Goal: Navigation & Orientation: Find specific page/section

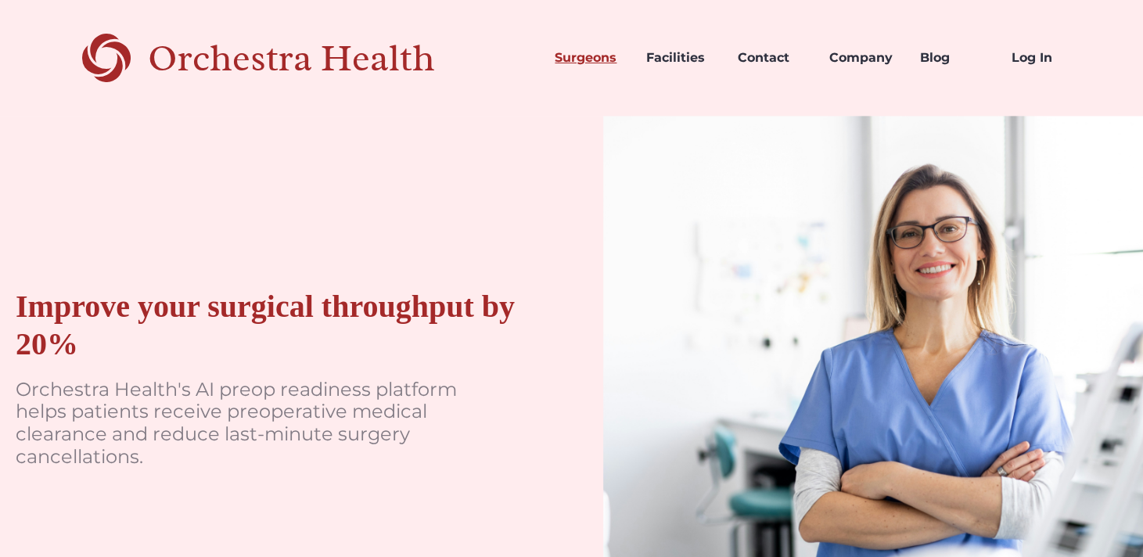
click at [577, 63] on link "Surgeons" at bounding box center [588, 57] width 92 height 53
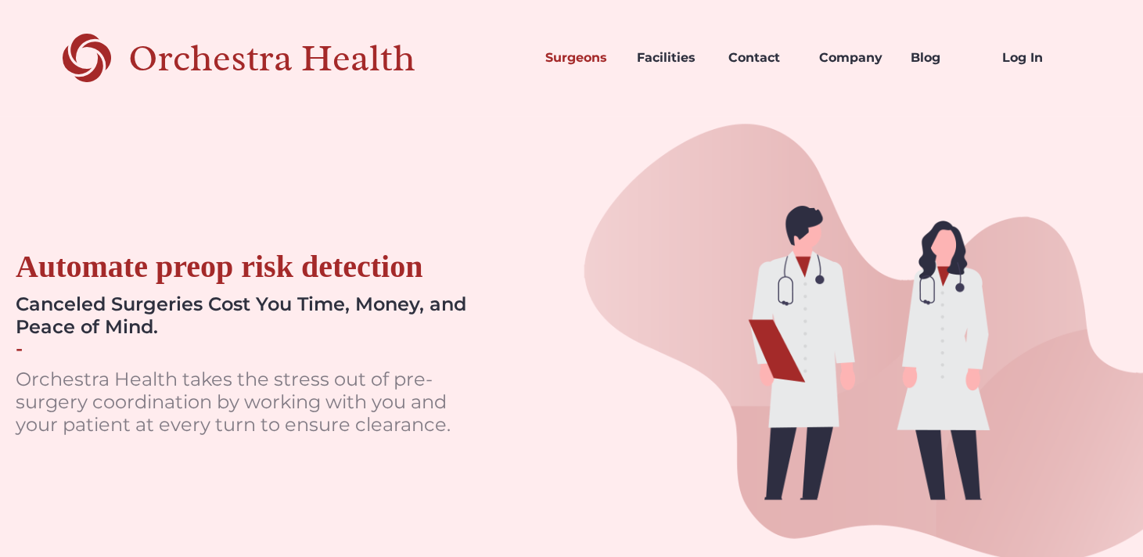
click at [387, 52] on div "Orchestra Health" at bounding box center [299, 58] width 342 height 32
